Goal: Task Accomplishment & Management: Manage account settings

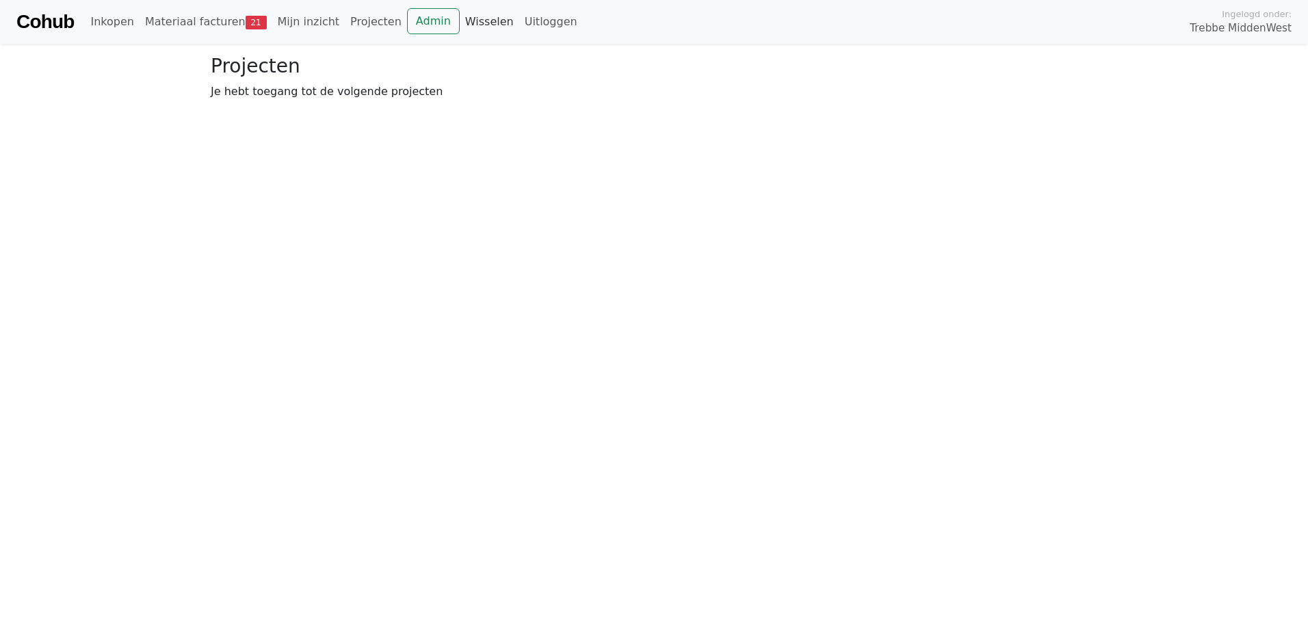
click at [465, 23] on link "Wisselen" at bounding box center [490, 21] width 60 height 27
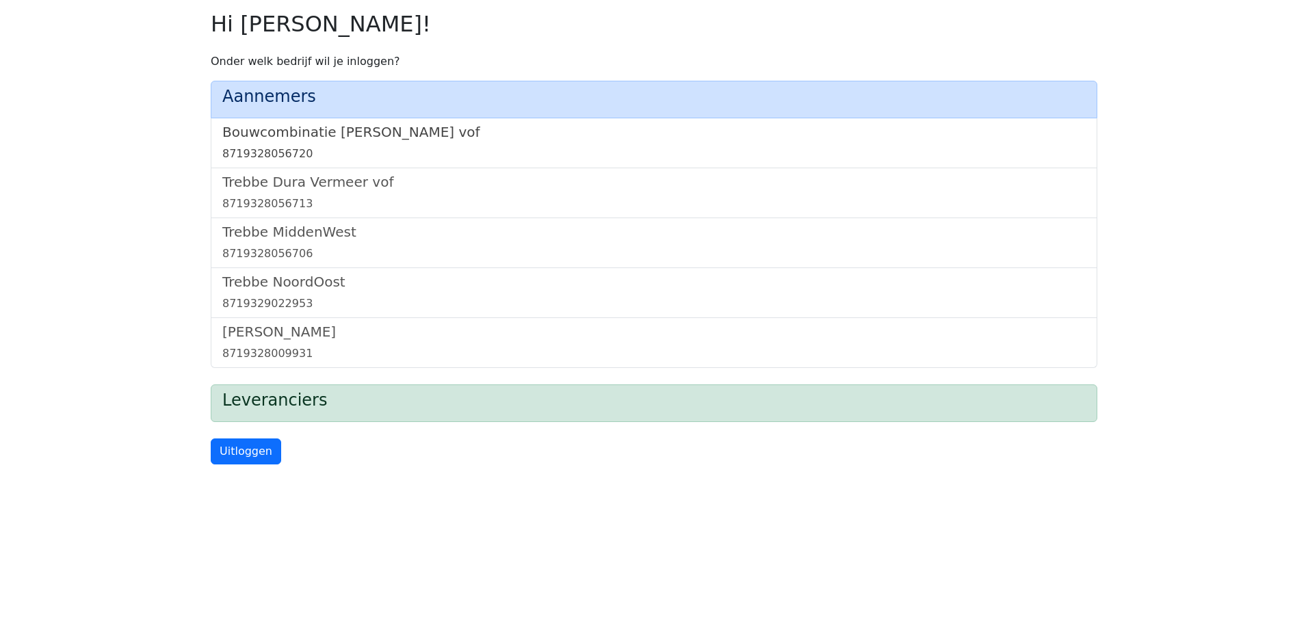
click at [373, 131] on h5 "Bouwcombinatie [PERSON_NAME] vof" at bounding box center [653, 132] width 863 height 16
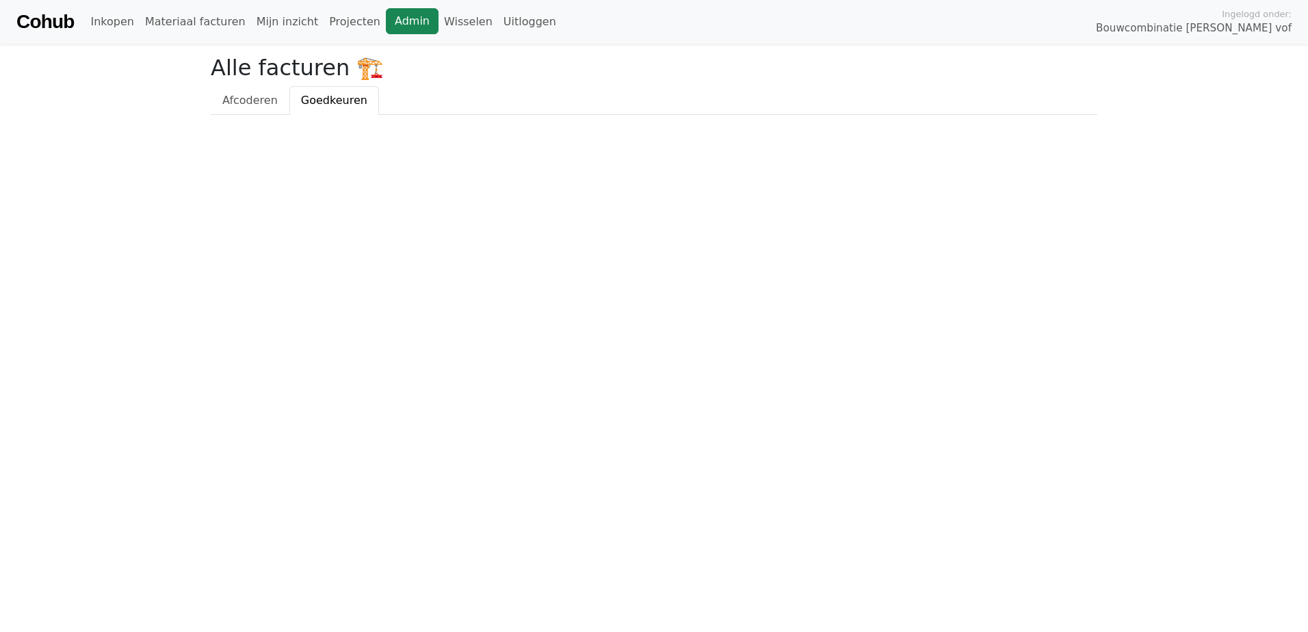
click at [386, 18] on link "Admin" at bounding box center [412, 21] width 53 height 26
click at [439, 23] on link "Wisselen" at bounding box center [469, 21] width 60 height 27
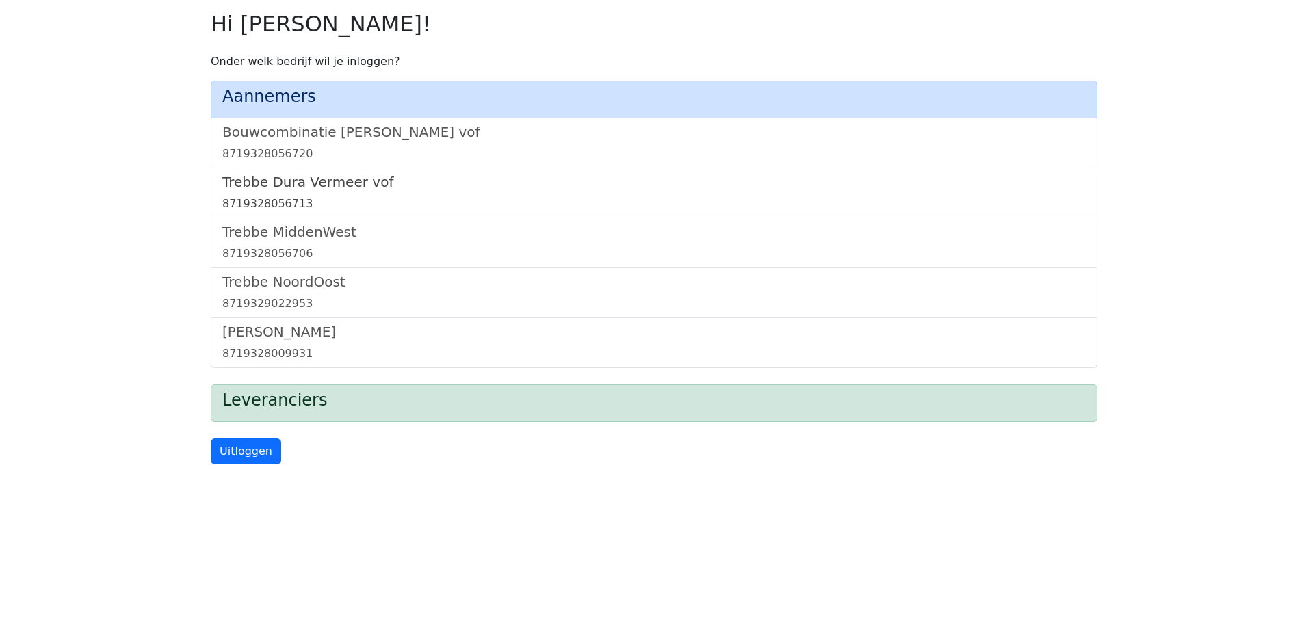
click at [318, 183] on h5 "Trebbe Dura Vermeer vof" at bounding box center [653, 182] width 863 height 16
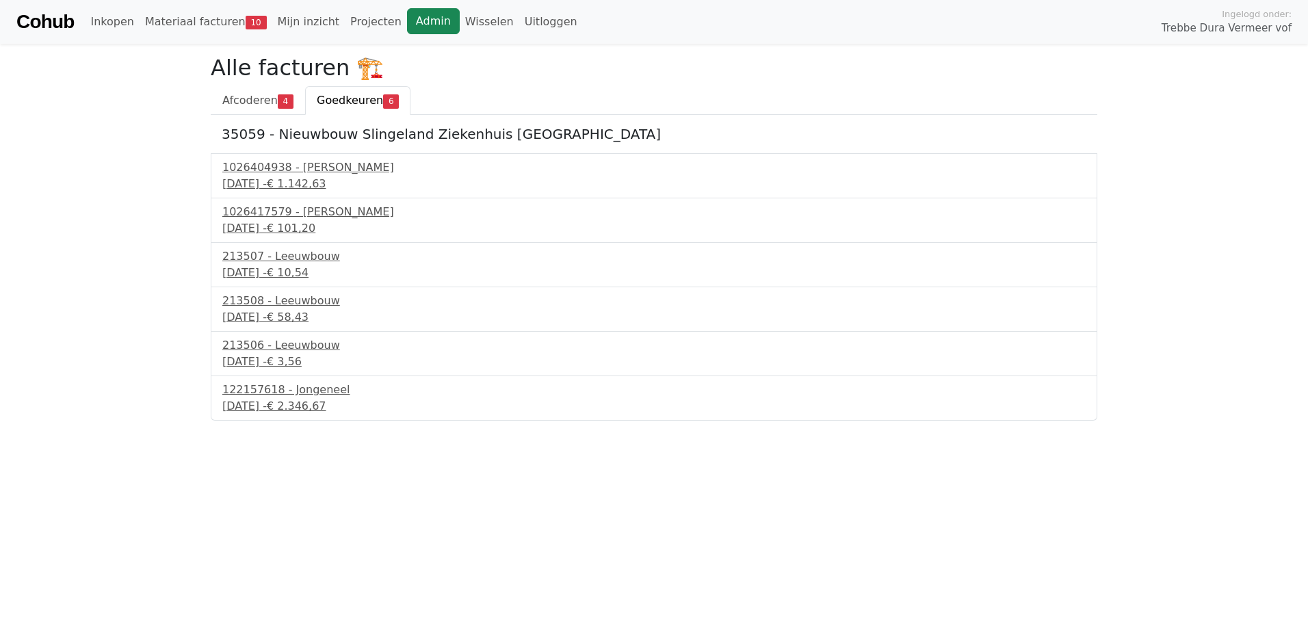
click at [407, 14] on link "Admin" at bounding box center [433, 21] width 53 height 26
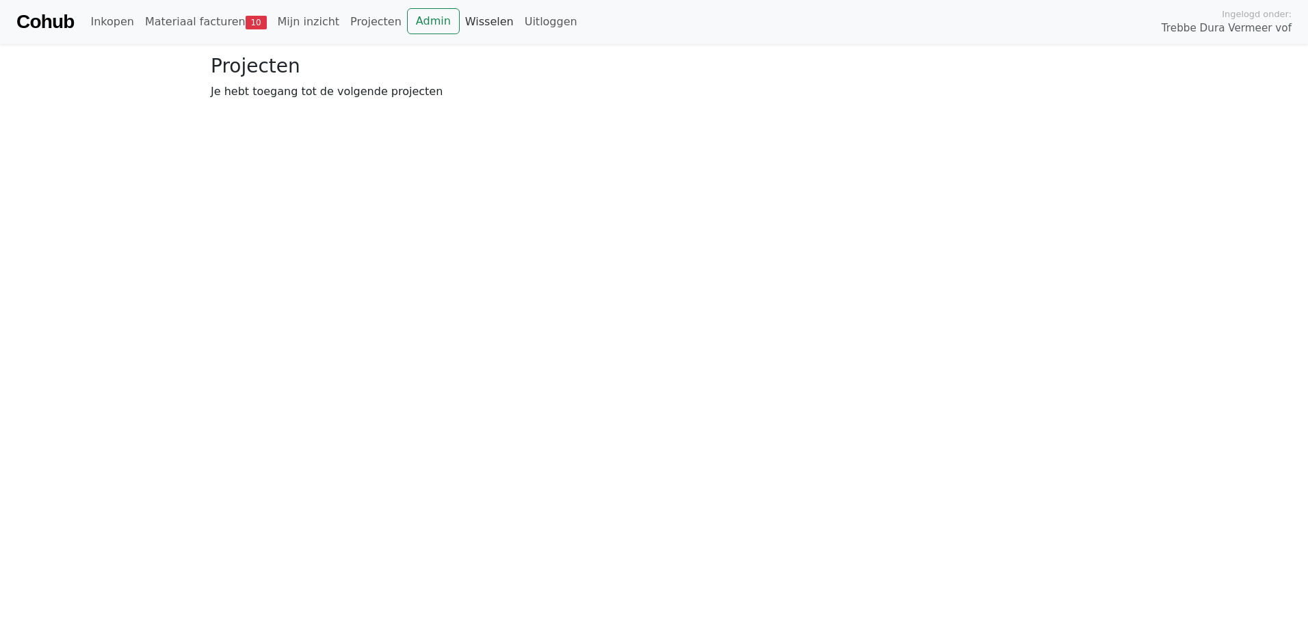
click at [460, 18] on link "Wisselen" at bounding box center [490, 21] width 60 height 27
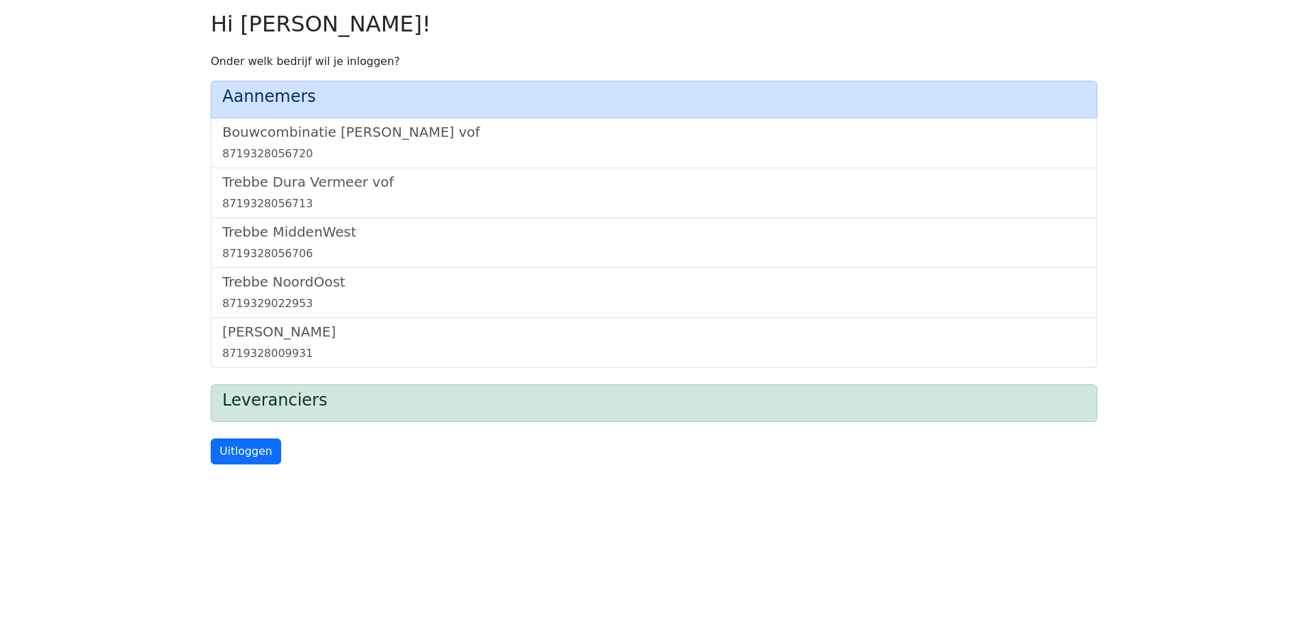
click at [278, 218] on div "Trebbe MiddenWest 8719328056706" at bounding box center [654, 243] width 887 height 50
click at [276, 236] on h5 "Trebbe MiddenWest" at bounding box center [653, 232] width 863 height 16
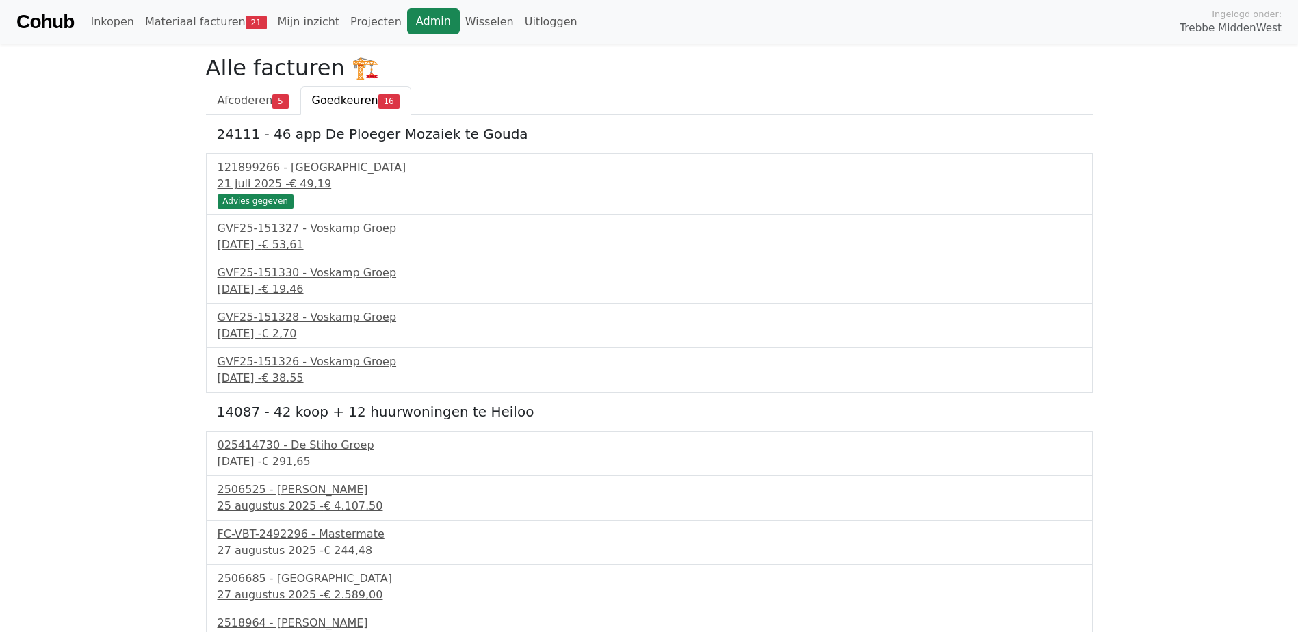
click at [407, 18] on link "Admin" at bounding box center [433, 21] width 53 height 26
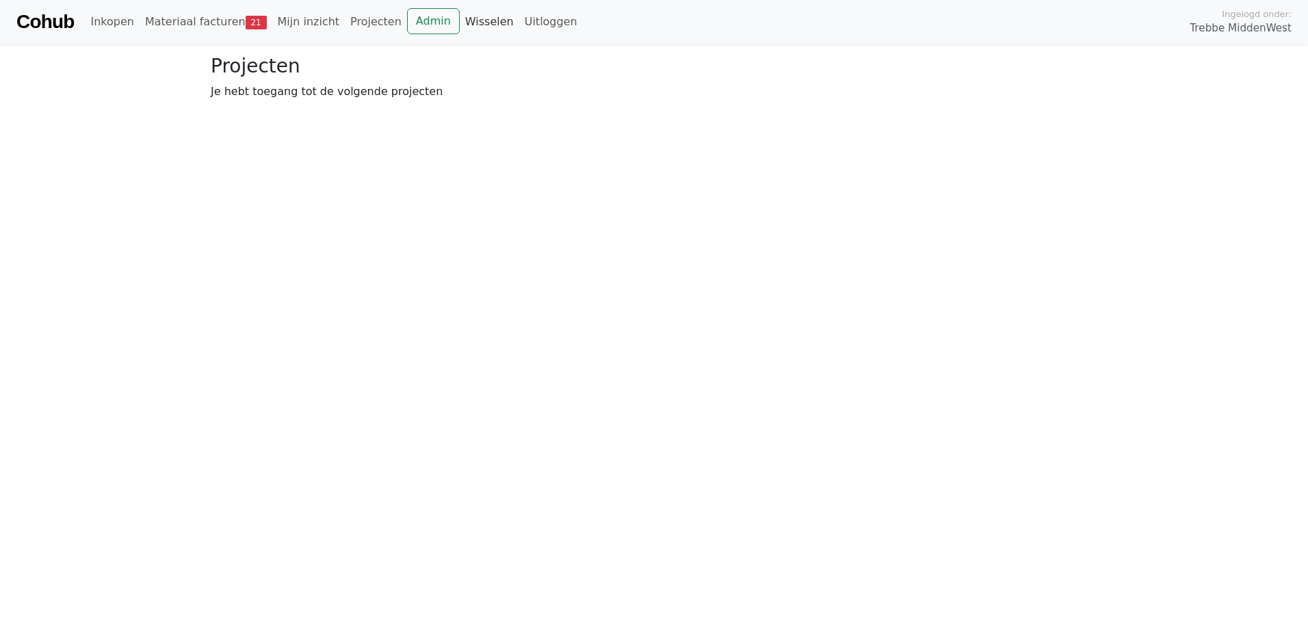
click at [460, 18] on link "Wisselen" at bounding box center [490, 21] width 60 height 27
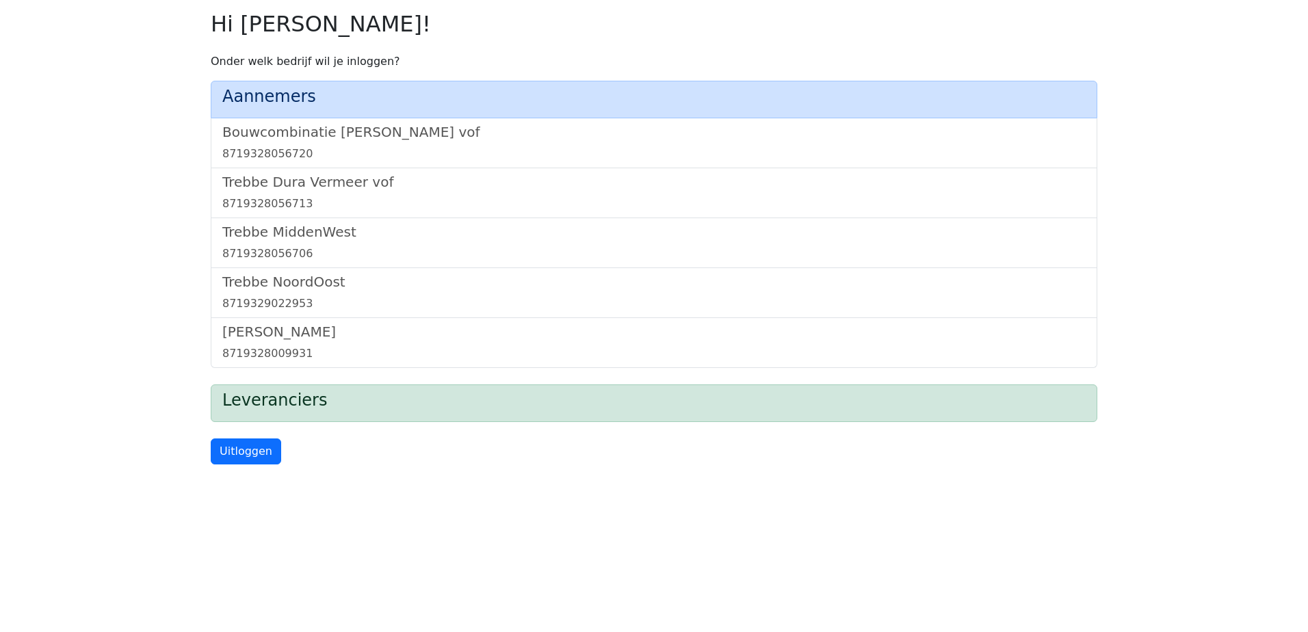
click at [281, 272] on div "Aannemers Bouwcombinatie [PERSON_NAME] vof 8719328056720 Trebbe Dura Vermeer vo…" at bounding box center [654, 224] width 887 height 287
drag, startPoint x: 281, startPoint y: 272, endPoint x: 294, endPoint y: 285, distance: 18.9
click at [294, 285] on h5 "Trebbe NoordOost" at bounding box center [653, 282] width 863 height 16
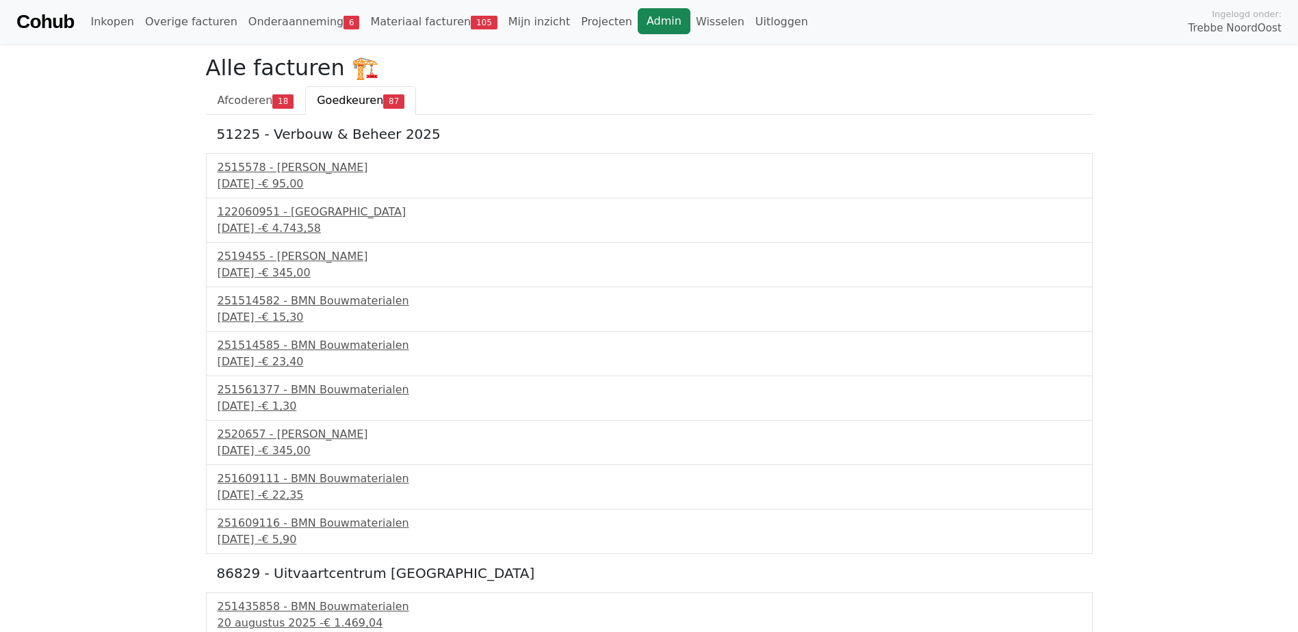
click at [638, 27] on link "Admin" at bounding box center [664, 21] width 53 height 26
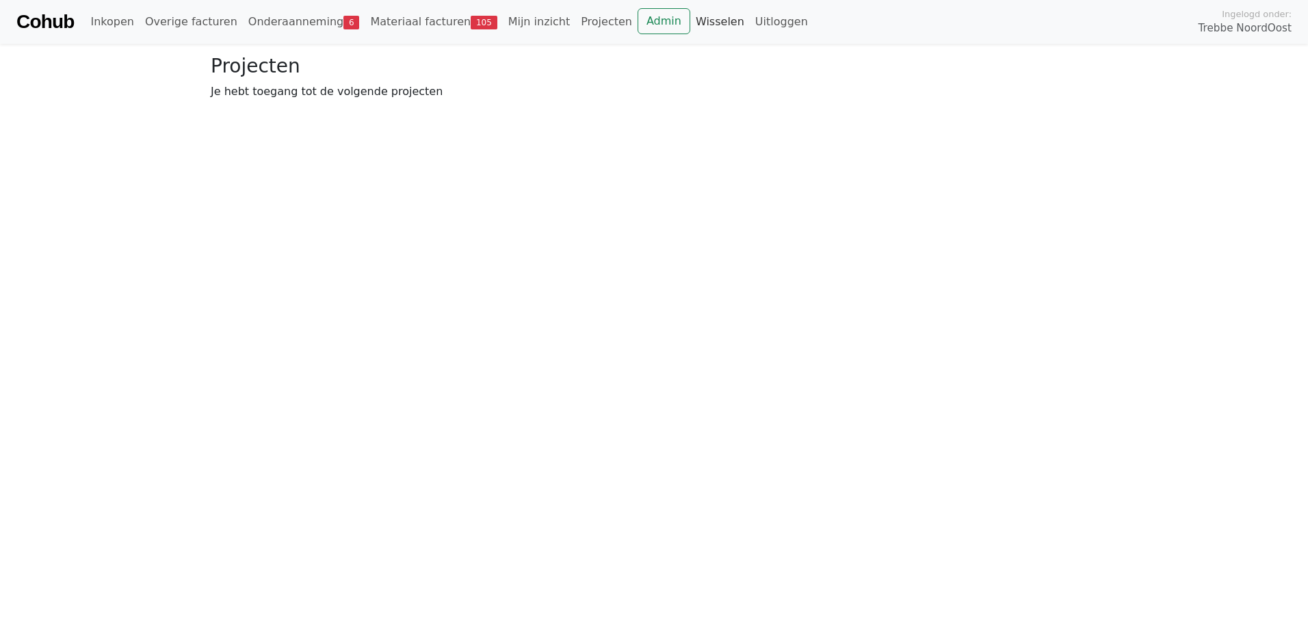
click at [690, 17] on link "Wisselen" at bounding box center [720, 21] width 60 height 27
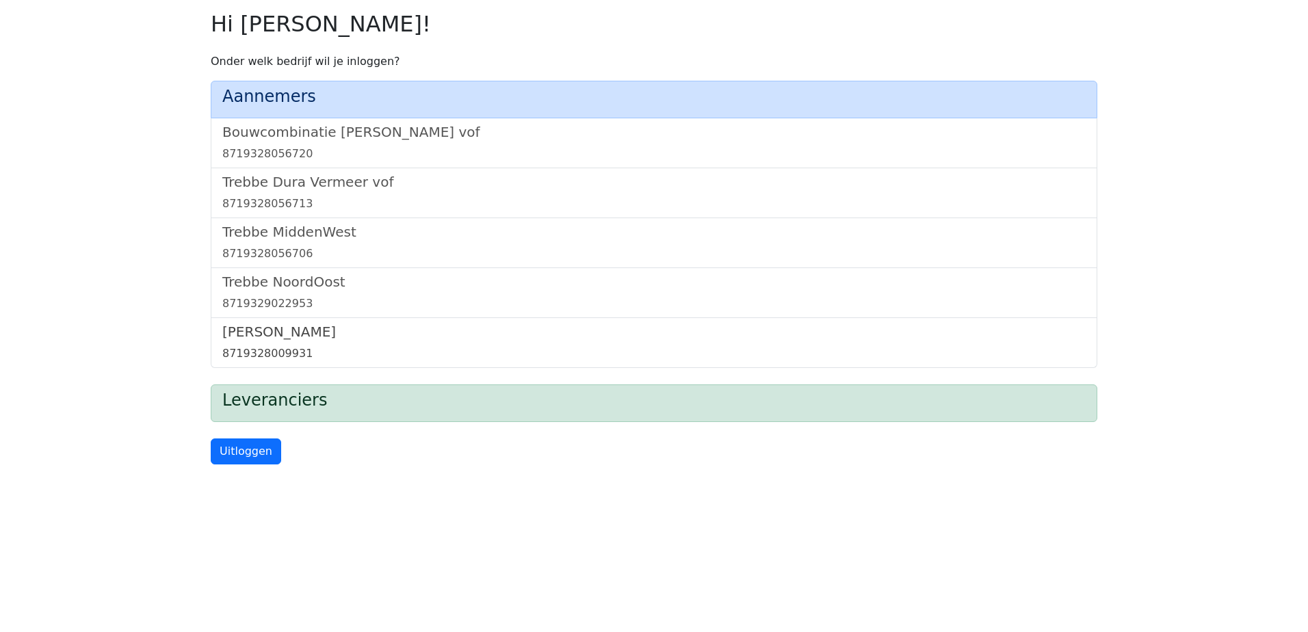
click at [295, 326] on h5 "[PERSON_NAME]" at bounding box center [653, 332] width 863 height 16
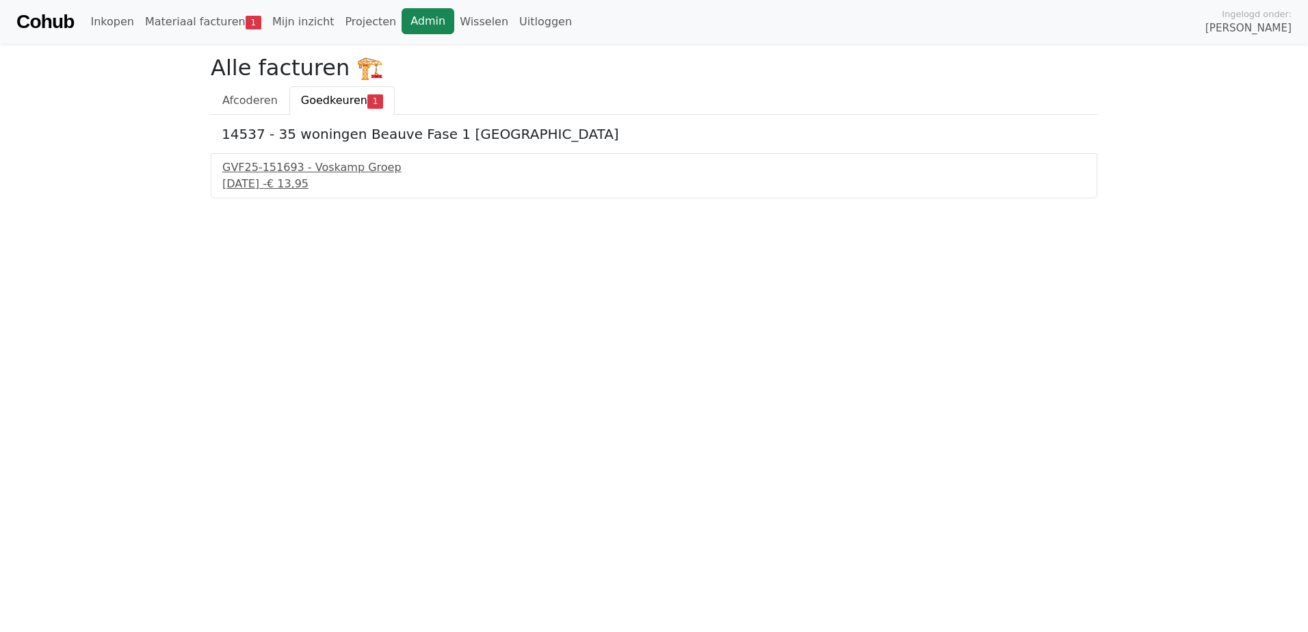
click at [402, 22] on link "Admin" at bounding box center [428, 21] width 53 height 26
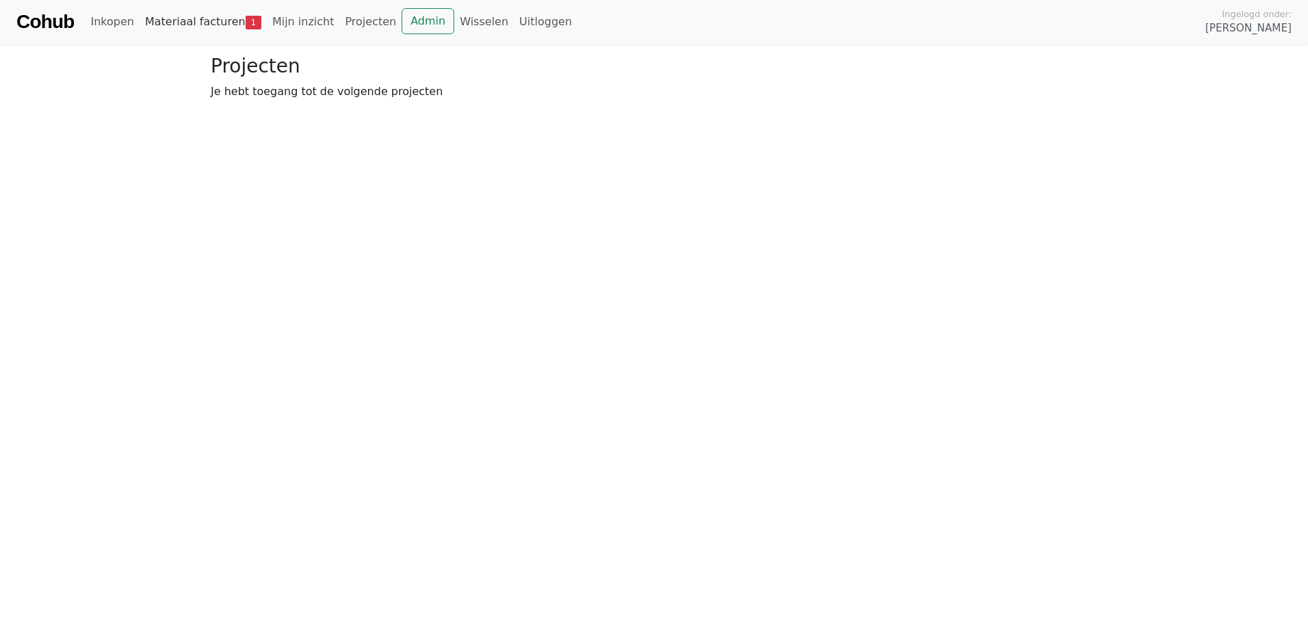
click at [196, 23] on link "Materiaal facturen 1" at bounding box center [203, 21] width 127 height 27
click at [317, 97] on span "Goedkeuren" at bounding box center [334, 100] width 66 height 13
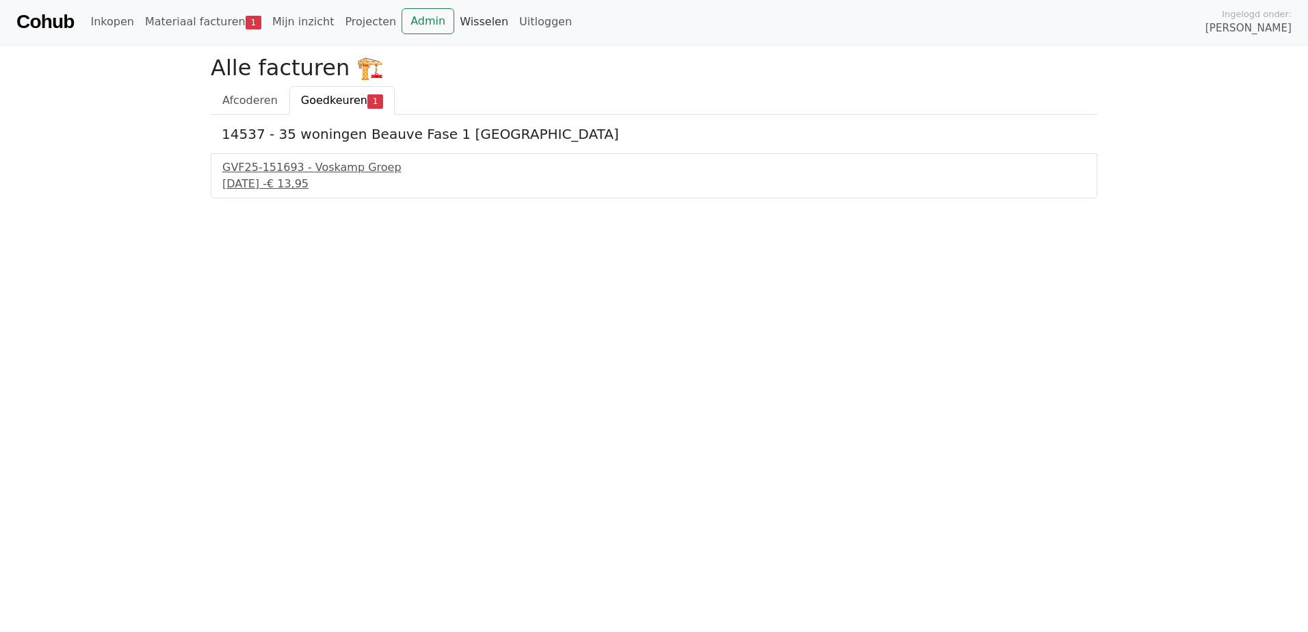
click at [456, 20] on link "Wisselen" at bounding box center [484, 21] width 60 height 27
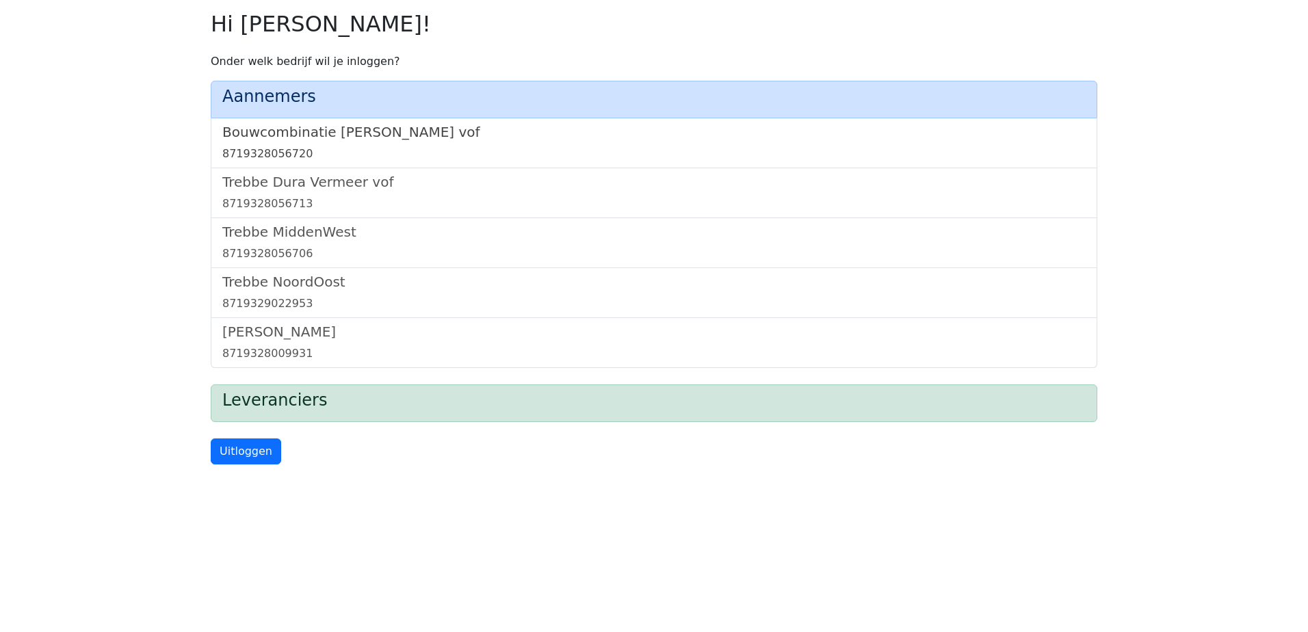
click at [337, 124] on h5 "Bouwcombinatie Trebbe De Nijs vof" at bounding box center [653, 132] width 863 height 16
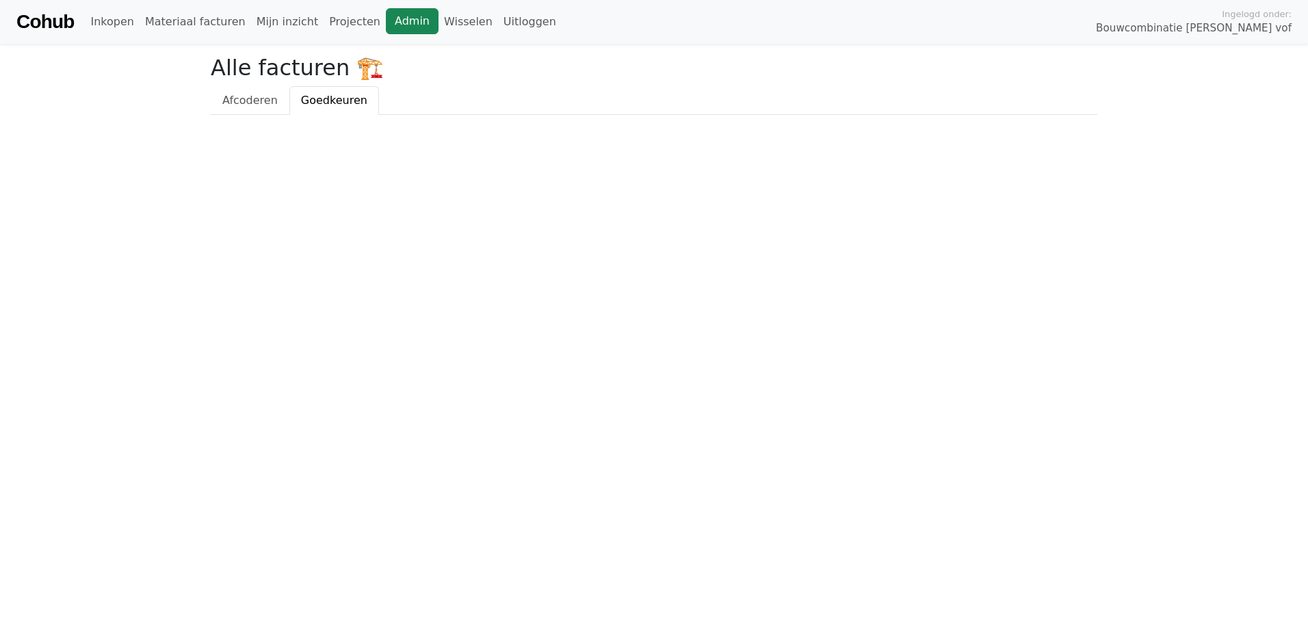
click at [386, 28] on link "Admin" at bounding box center [412, 21] width 53 height 26
